Goal: Information Seeking & Learning: Learn about a topic

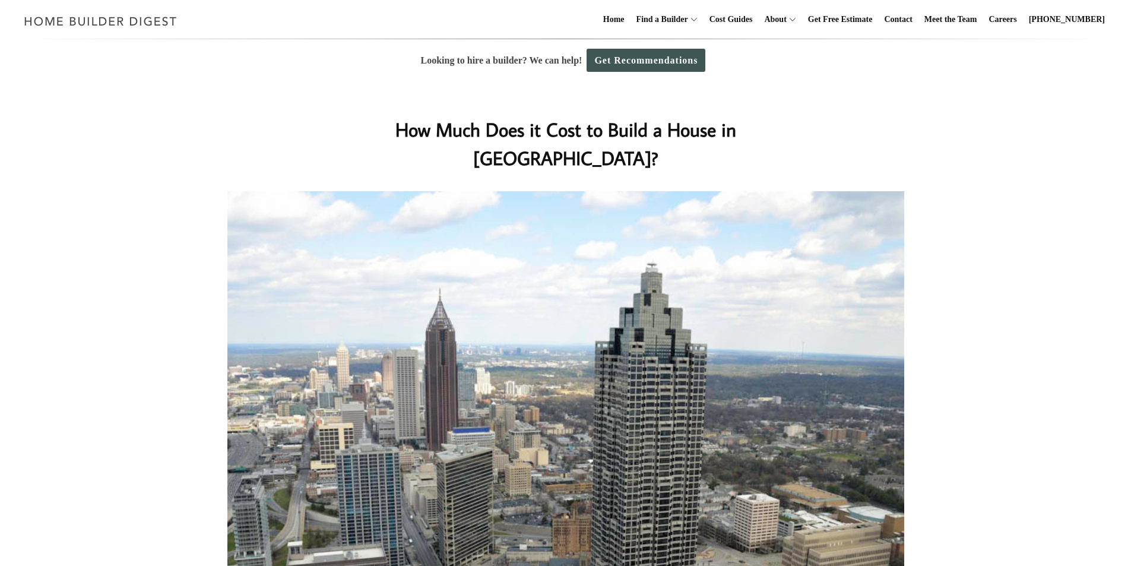
drag, startPoint x: 949, startPoint y: 205, endPoint x: 942, endPoint y: 208, distance: 8.0
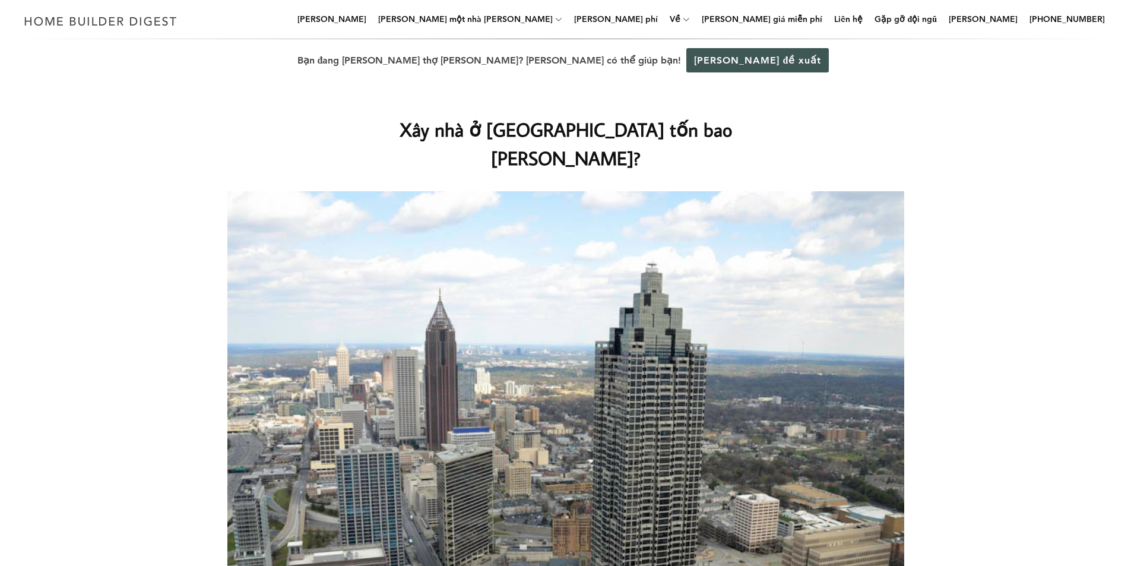
drag, startPoint x: 1037, startPoint y: 346, endPoint x: 1025, endPoint y: 335, distance: 16.8
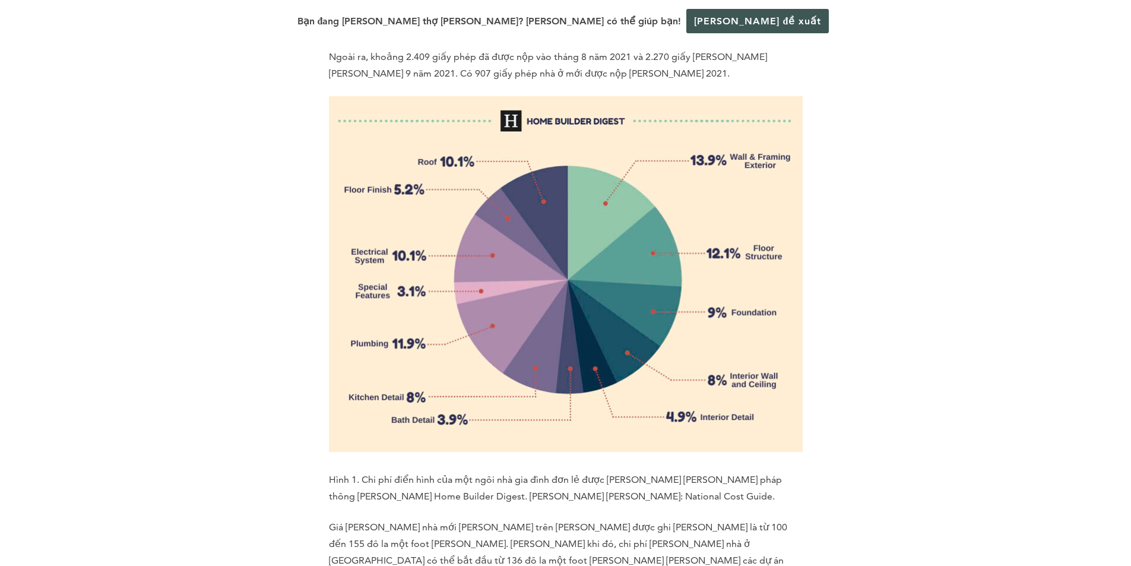
scroll to position [1959, 0]
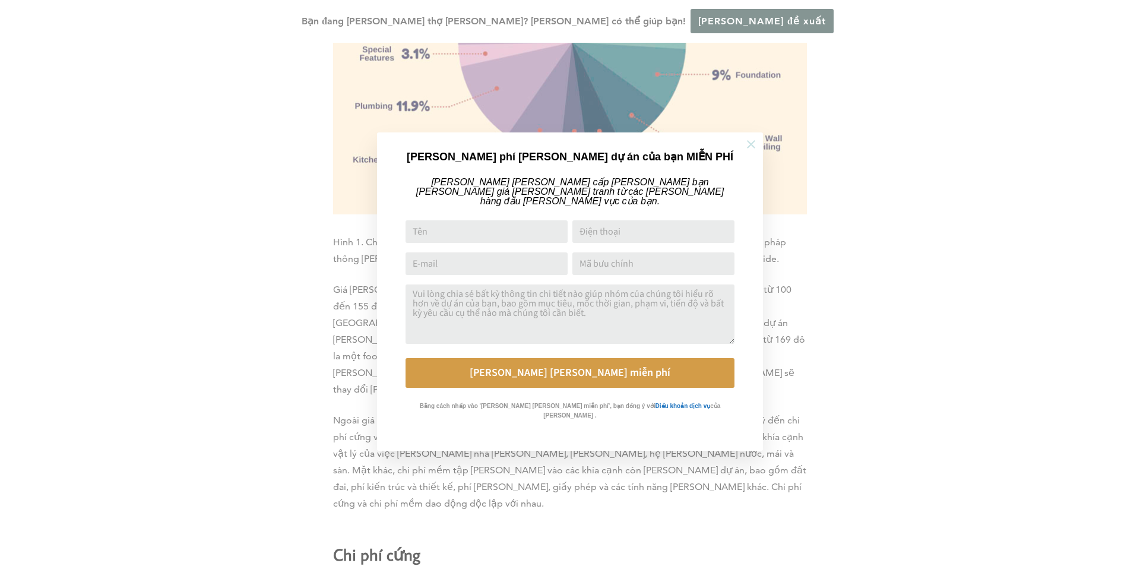
click at [755, 144] on icon at bounding box center [750, 144] width 13 height 13
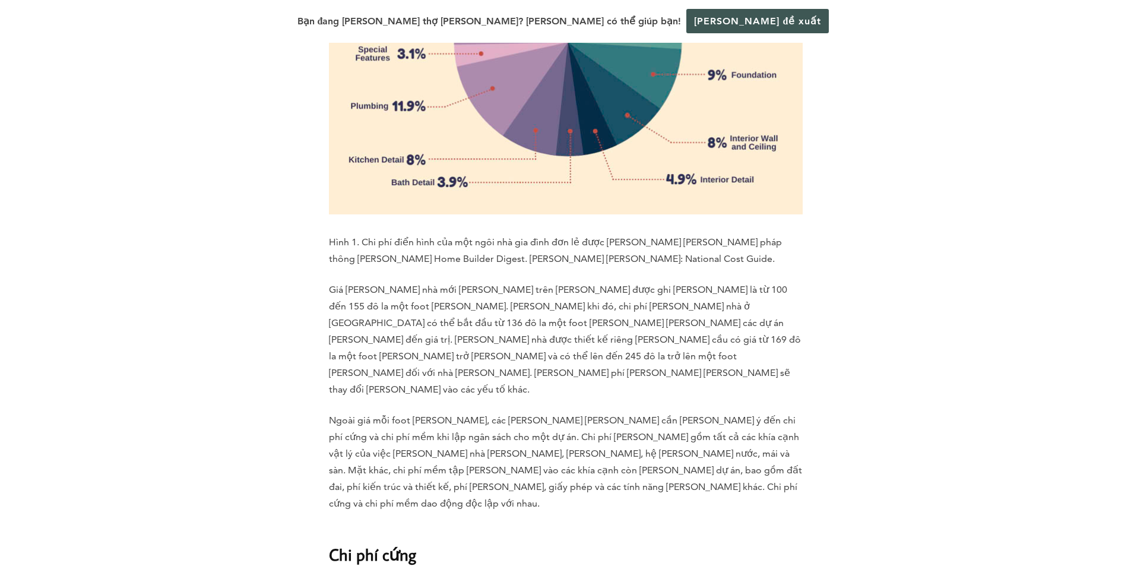
scroll to position [2315, 0]
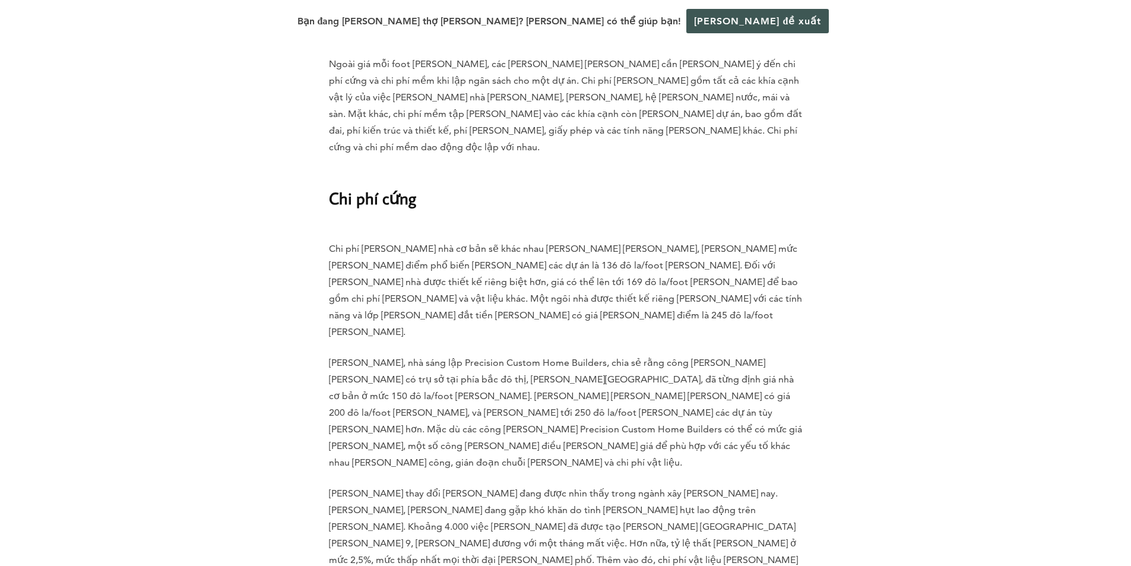
drag, startPoint x: 756, startPoint y: 403, endPoint x: 778, endPoint y: 401, distance: 22.7
drag, startPoint x: 513, startPoint y: 417, endPoint x: 531, endPoint y: 414, distance: 18.1
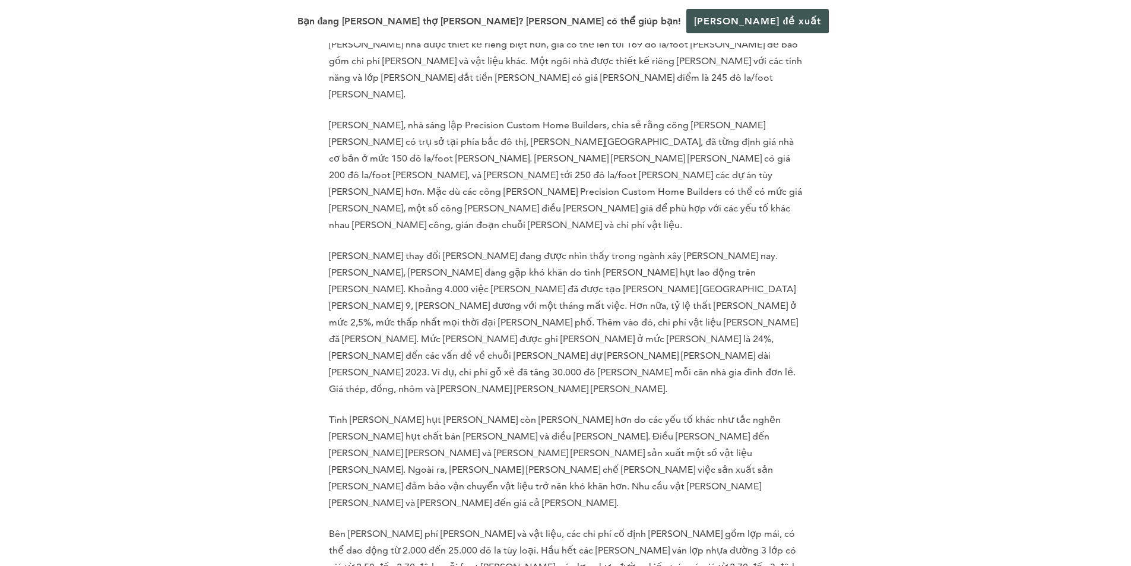
scroll to position [2671, 0]
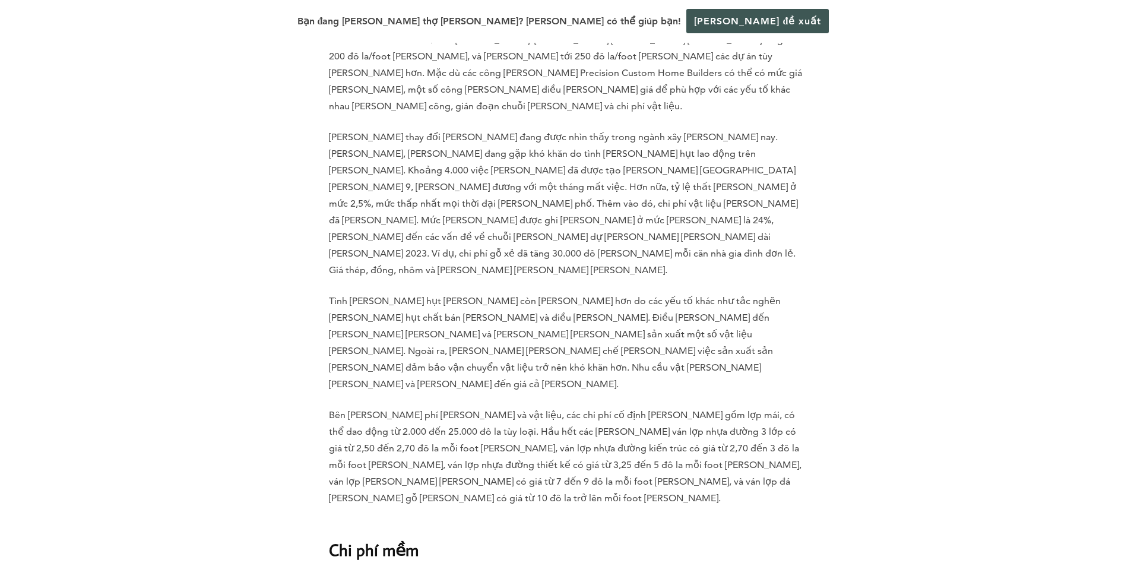
drag, startPoint x: 664, startPoint y: 229, endPoint x: 642, endPoint y: 234, distance: 23.2
drag, startPoint x: 329, startPoint y: 214, endPoint x: 727, endPoint y: 285, distance: 404.1
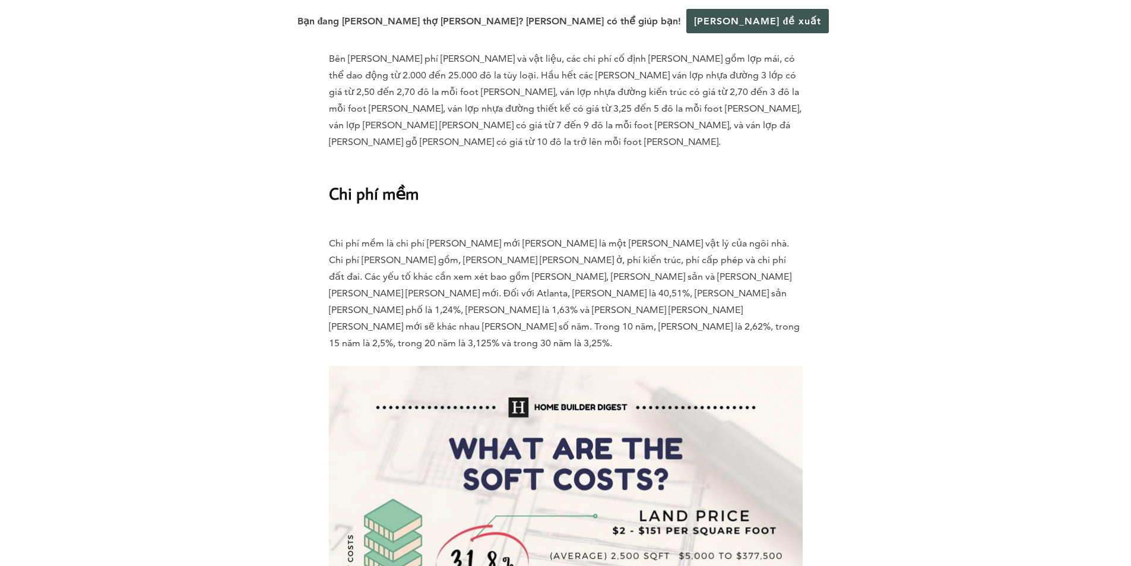
scroll to position [3325, 0]
